Goal: Information Seeking & Learning: Learn about a topic

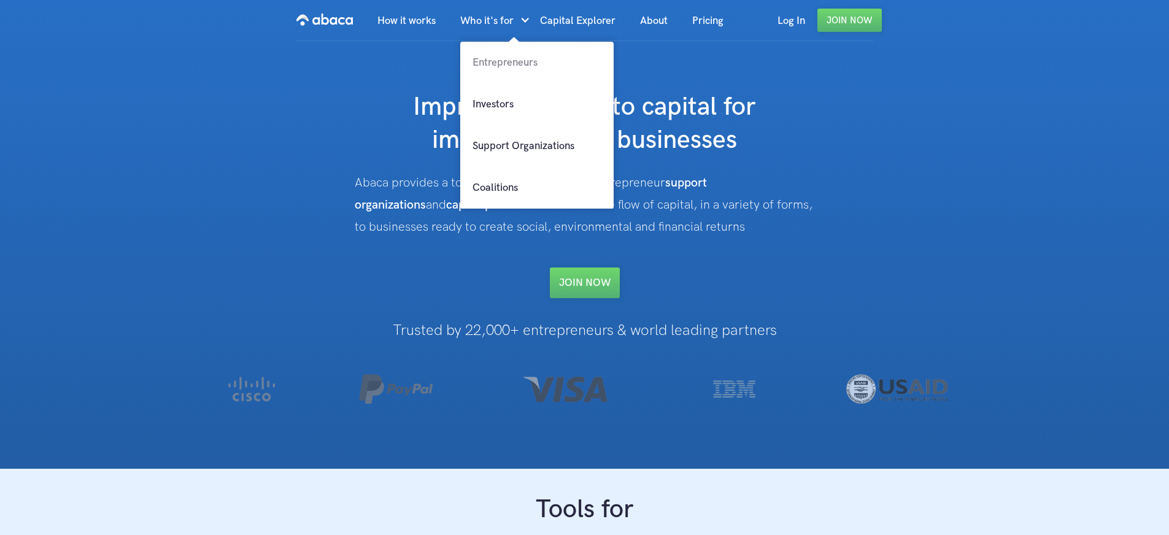
click at [515, 60] on link "Entrepreneurs" at bounding box center [536, 63] width 153 height 42
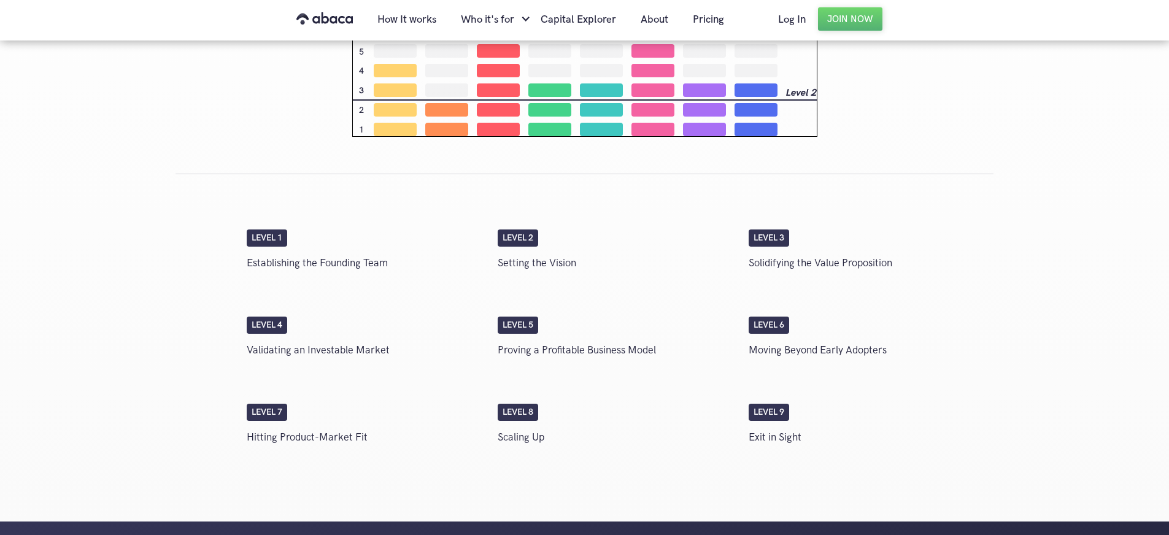
scroll to position [1984, 0]
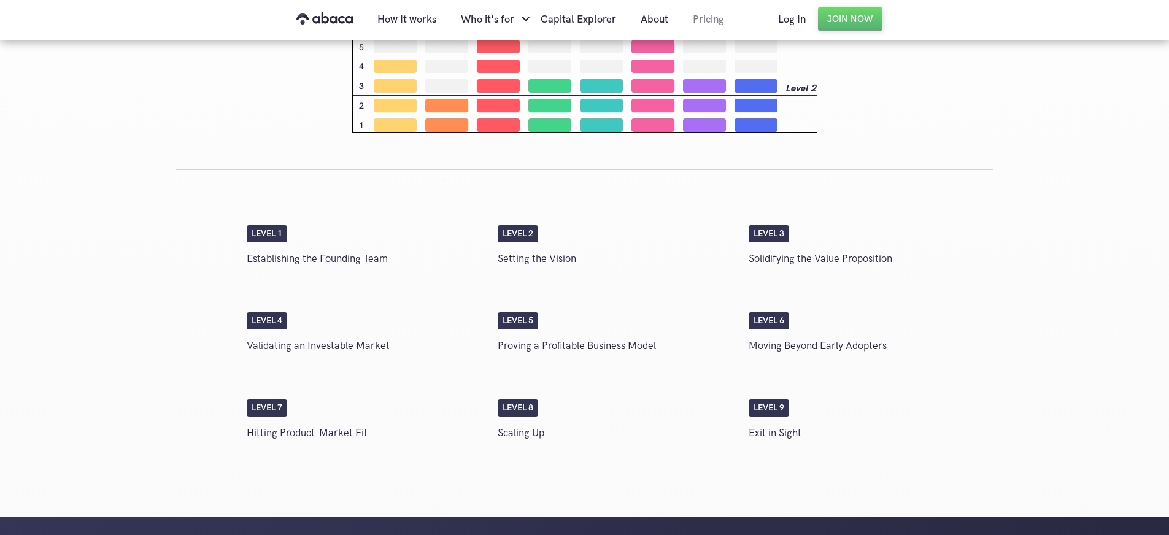
click at [719, 20] on link "Pricing" at bounding box center [709, 20] width 56 height 42
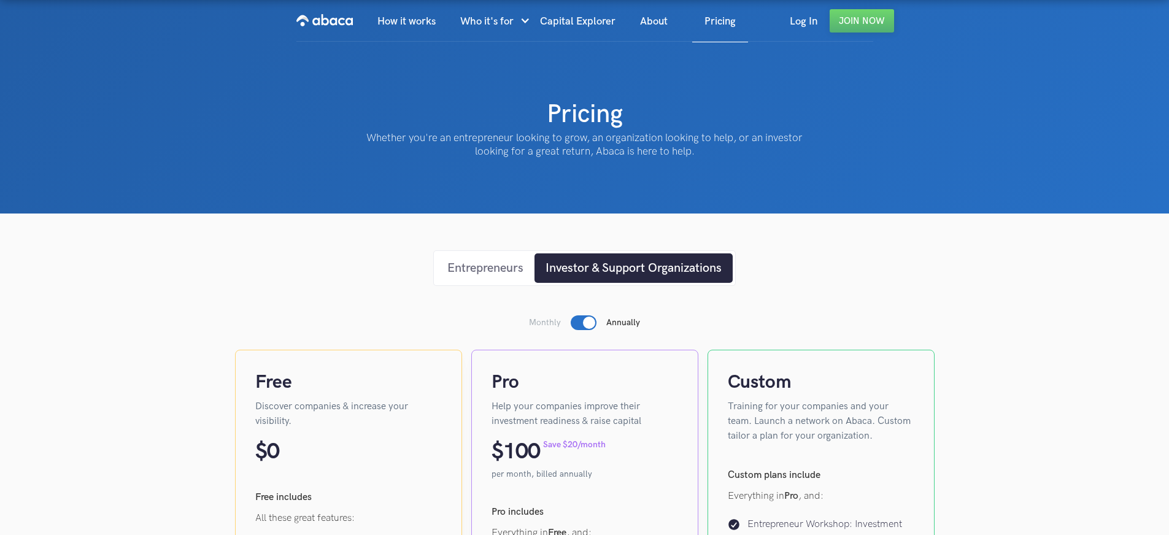
click at [484, 267] on div "Entrepreneurs" at bounding box center [485, 268] width 76 height 18
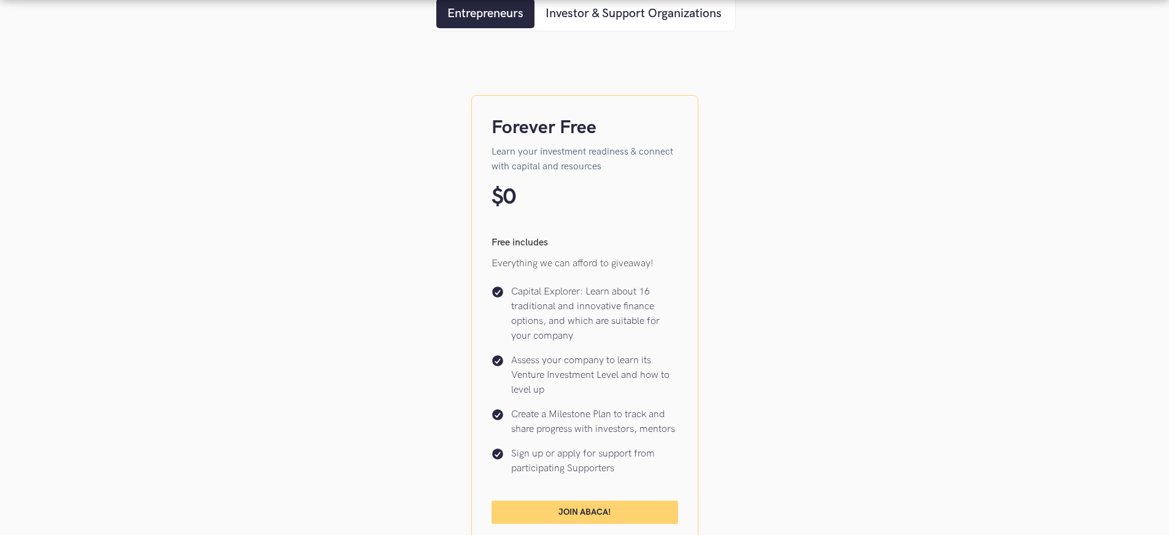
scroll to position [255, 0]
